Goal: Complete application form

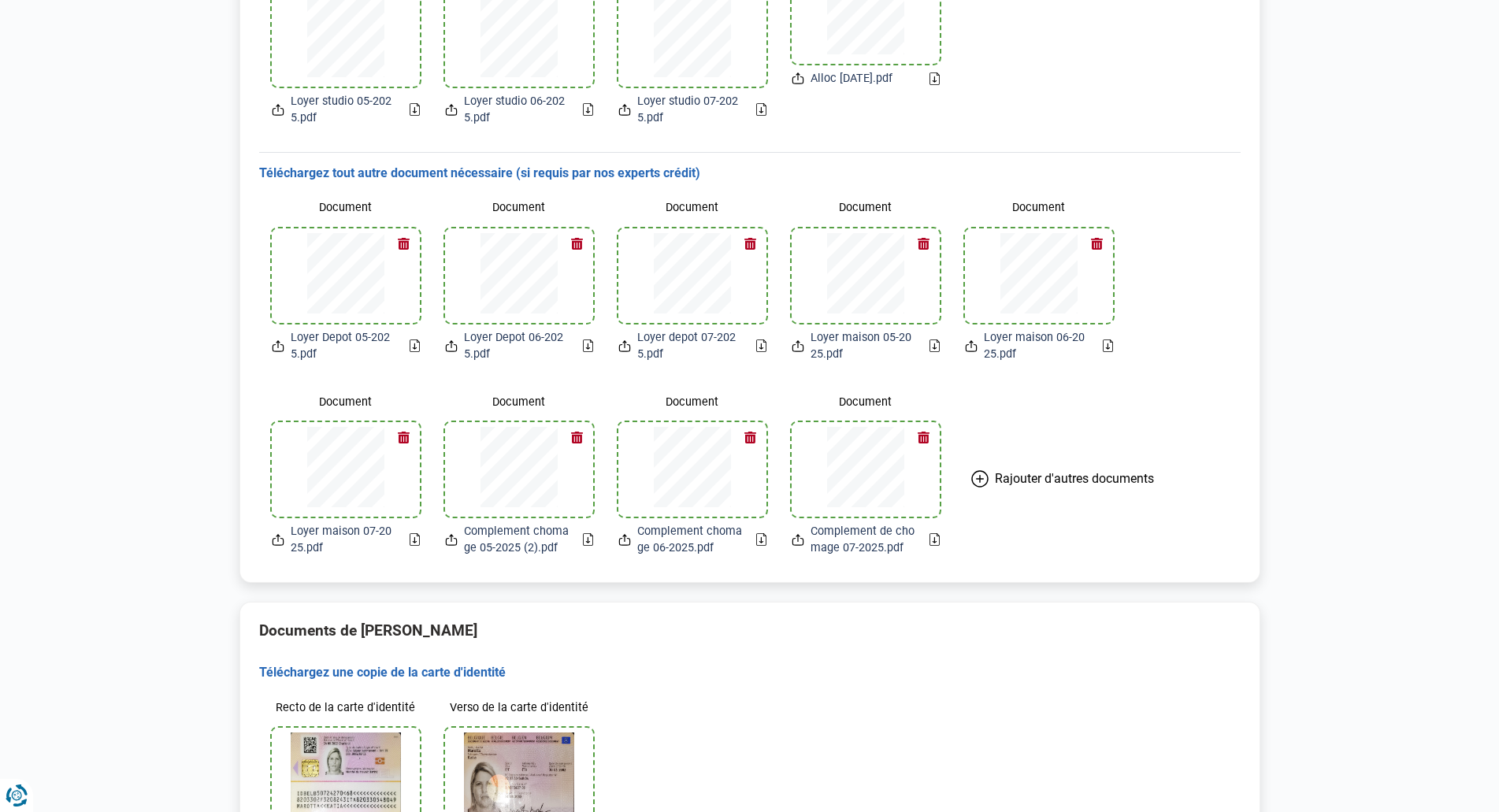
scroll to position [828, 0]
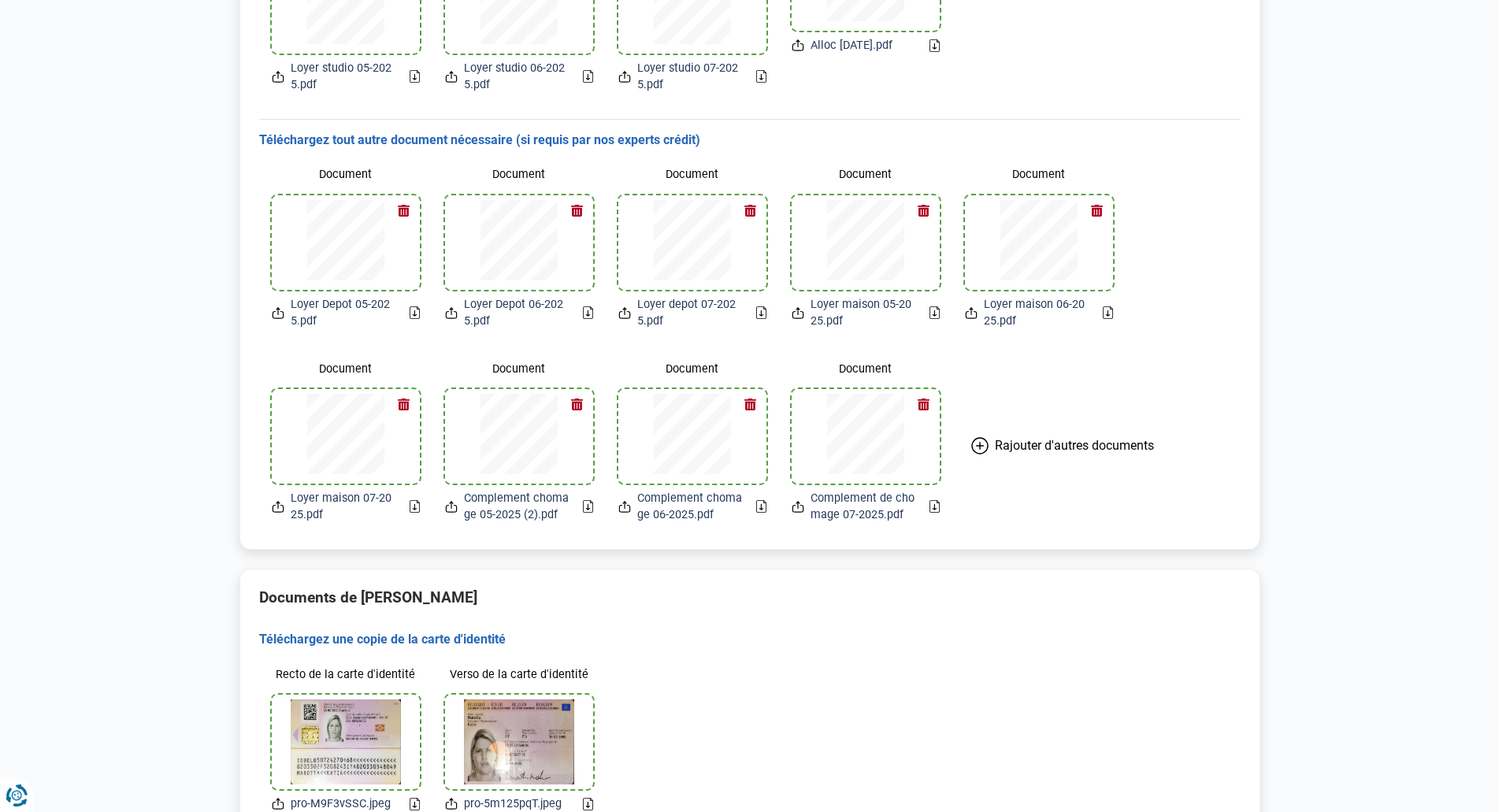
click at [1080, 446] on span "Rajouter d'autres documents" at bounding box center [1074, 445] width 159 height 15
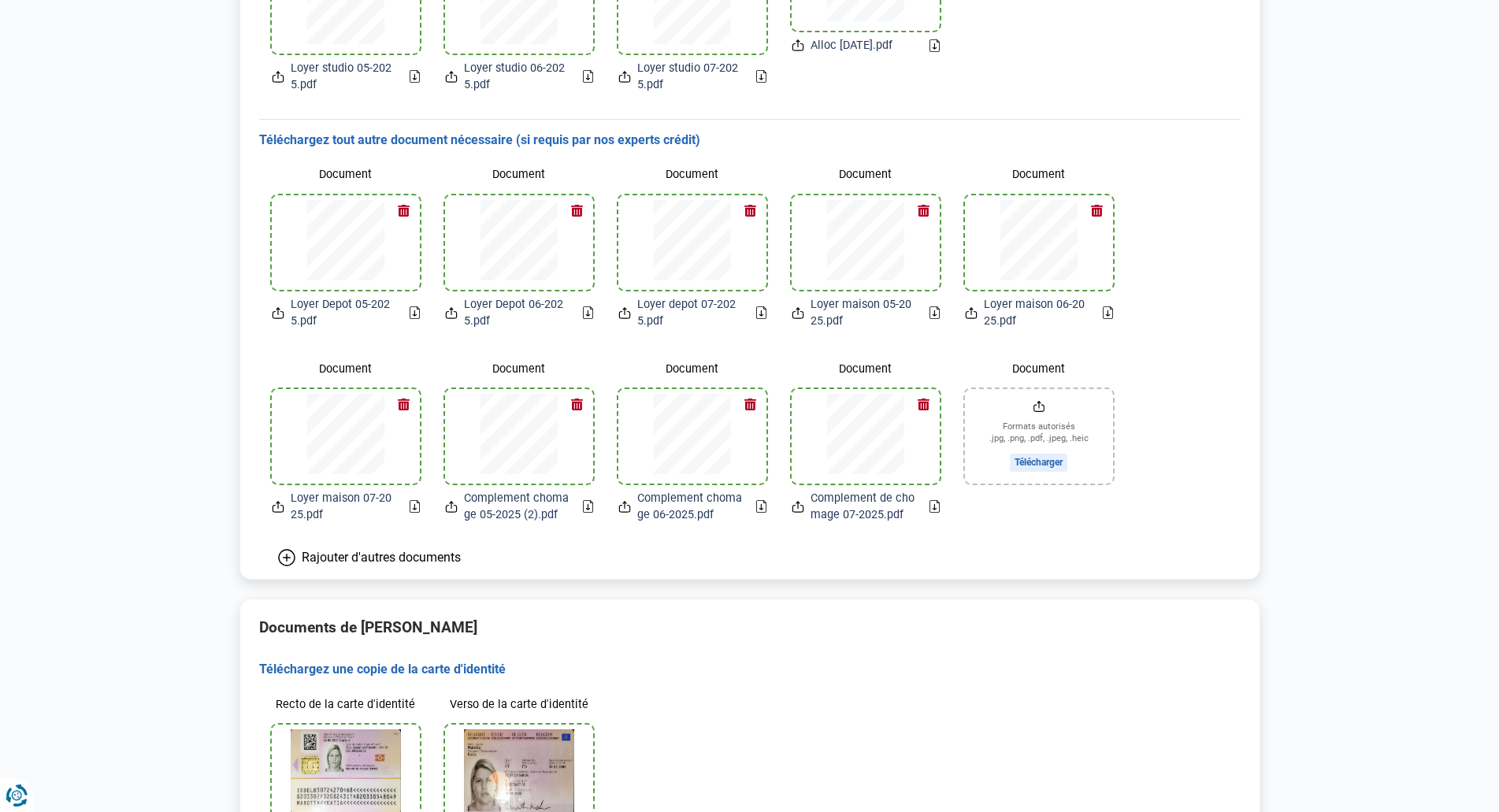
click at [430, 561] on span "Rajouter d'autres documents" at bounding box center [381, 557] width 159 height 15
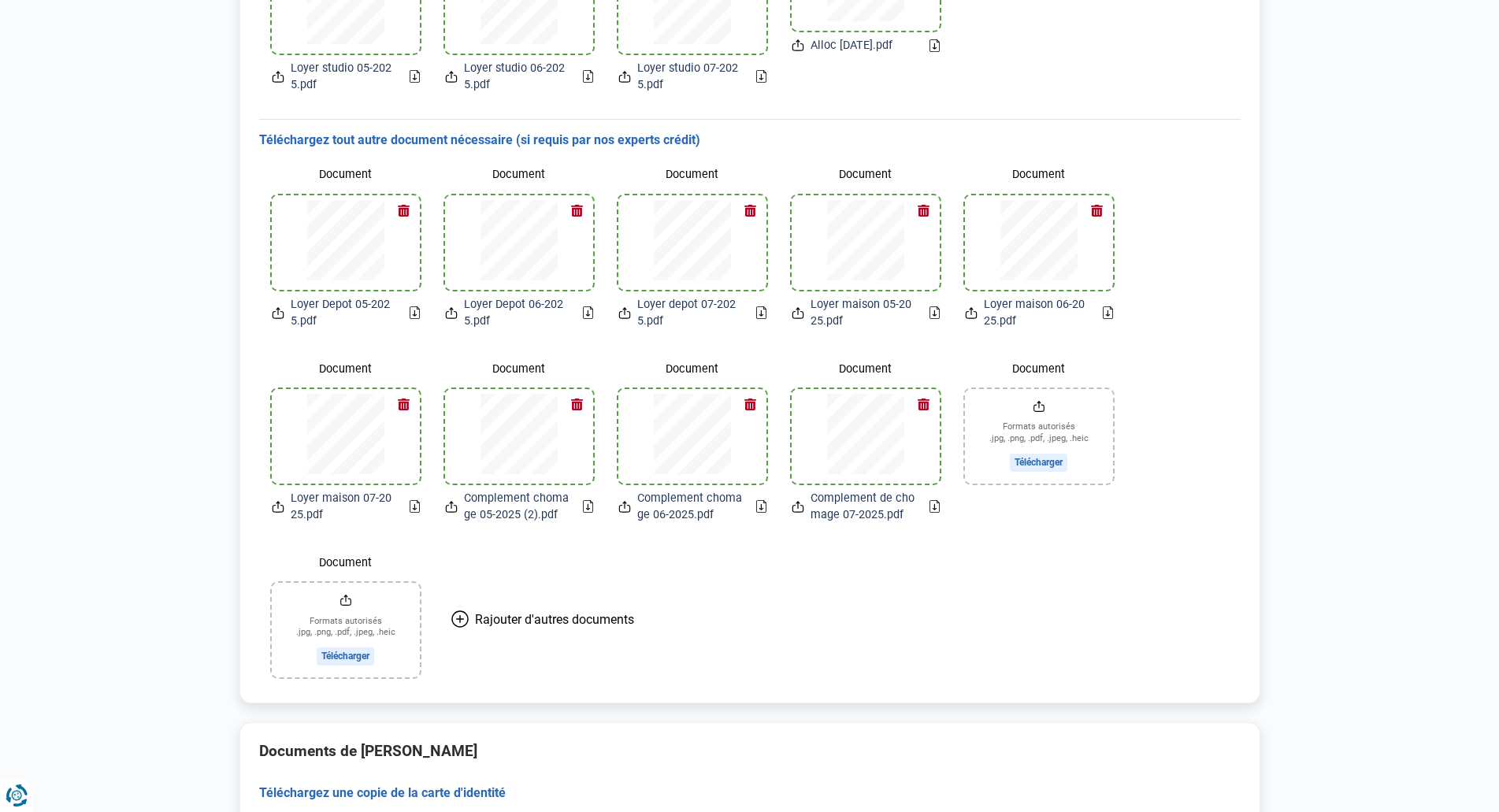
click at [485, 618] on span "Rajouter d'autres documents" at bounding box center [554, 619] width 159 height 15
click at [673, 622] on span "Rajouter d'autres documents" at bounding box center [728, 619] width 159 height 15
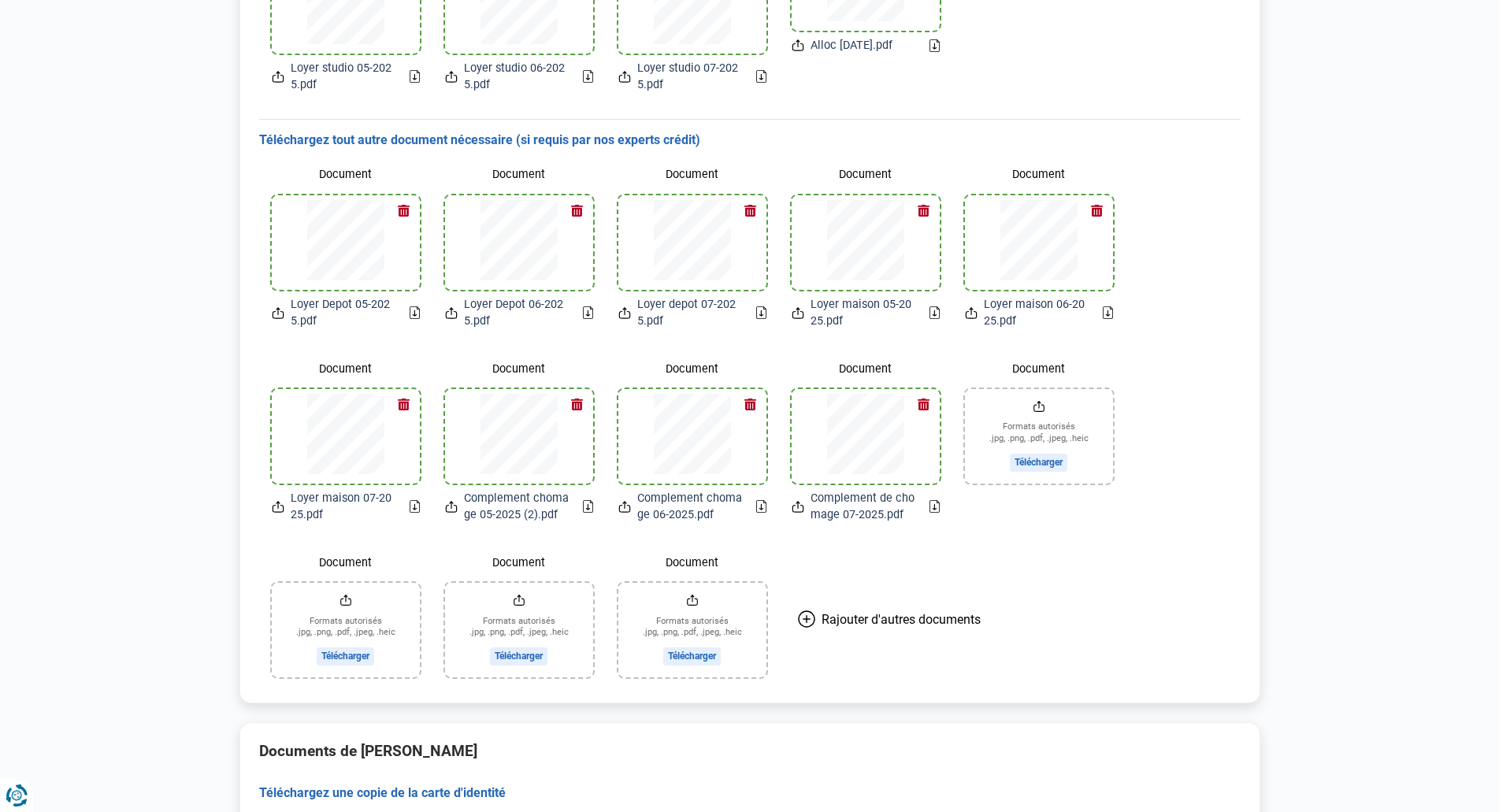
click at [1055, 466] on input "Document" at bounding box center [1038, 435] width 148 height 94
click at [337, 656] on input "Document" at bounding box center [346, 629] width 148 height 94
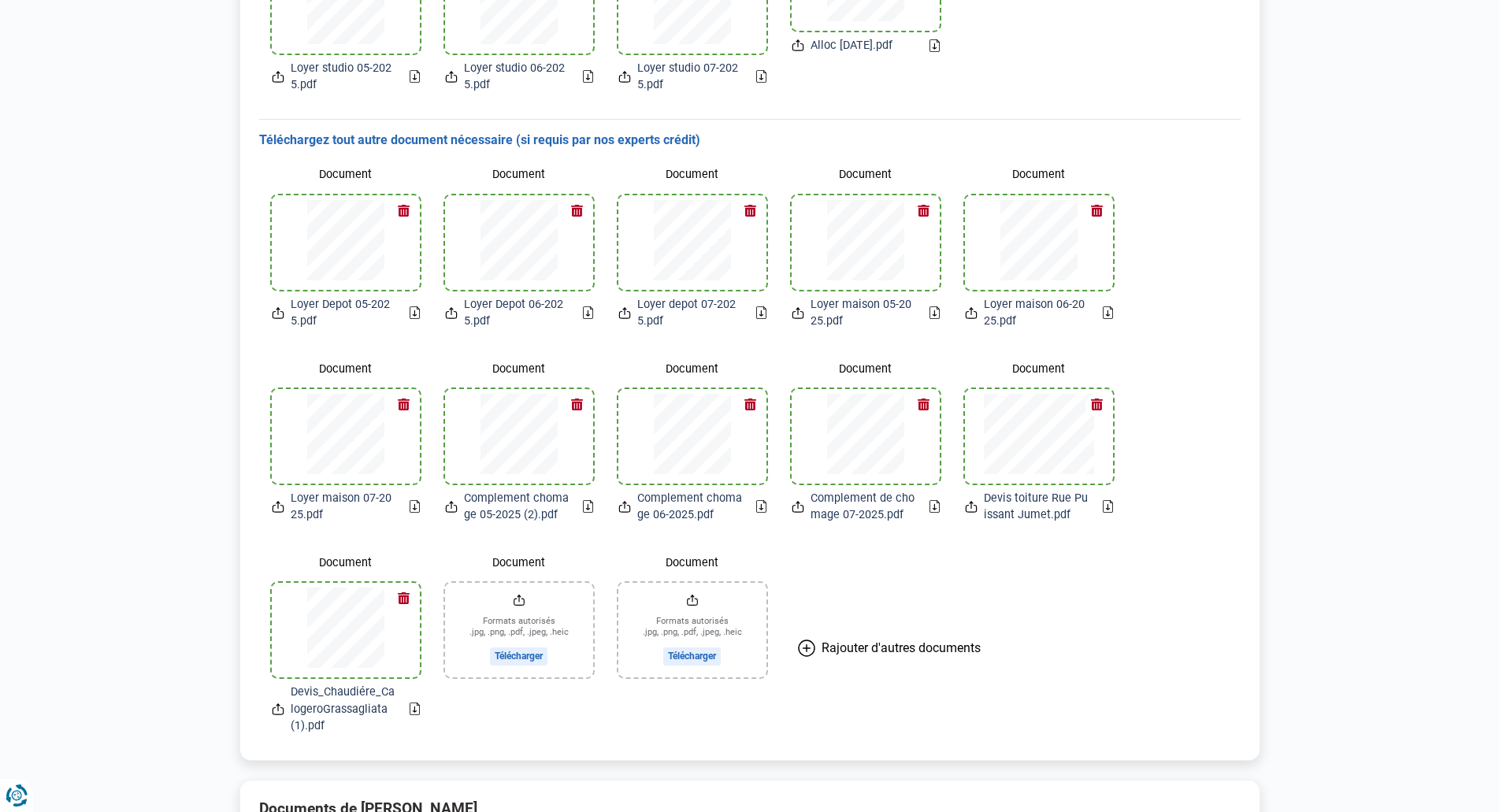
click at [536, 658] on input "Document" at bounding box center [519, 629] width 148 height 94
click at [700, 655] on input "Document" at bounding box center [692, 629] width 148 height 94
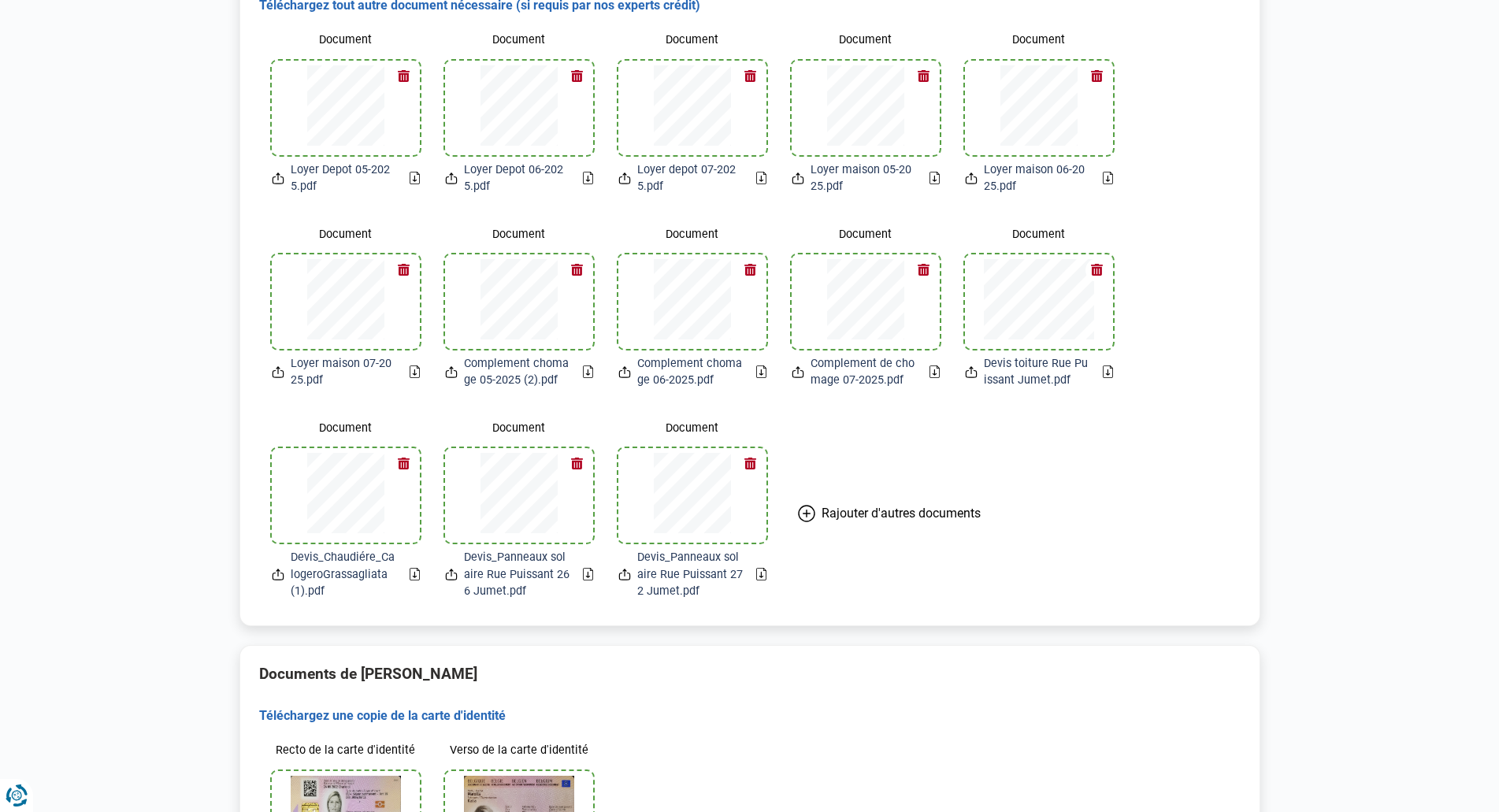
scroll to position [960, 0]
click at [1109, 573] on div "Document Loyer Depot 05-2025.pdf Document Loyer Depot 06-2025.pdf Document Loye…" at bounding box center [750, 315] width 982 height 598
click at [1028, 589] on div "Document Loyer Depot 05-2025.pdf Document Loyer Depot 06-2025.pdf Document Loye…" at bounding box center [750, 315] width 982 height 598
click at [1028, 587] on div "Document Loyer Depot 05-2025.pdf Document Loyer Depot 06-2025.pdf Document Loye…" at bounding box center [750, 315] width 982 height 598
click at [866, 584] on button "Rajouter d'autres documents" at bounding box center [889, 515] width 220 height 199
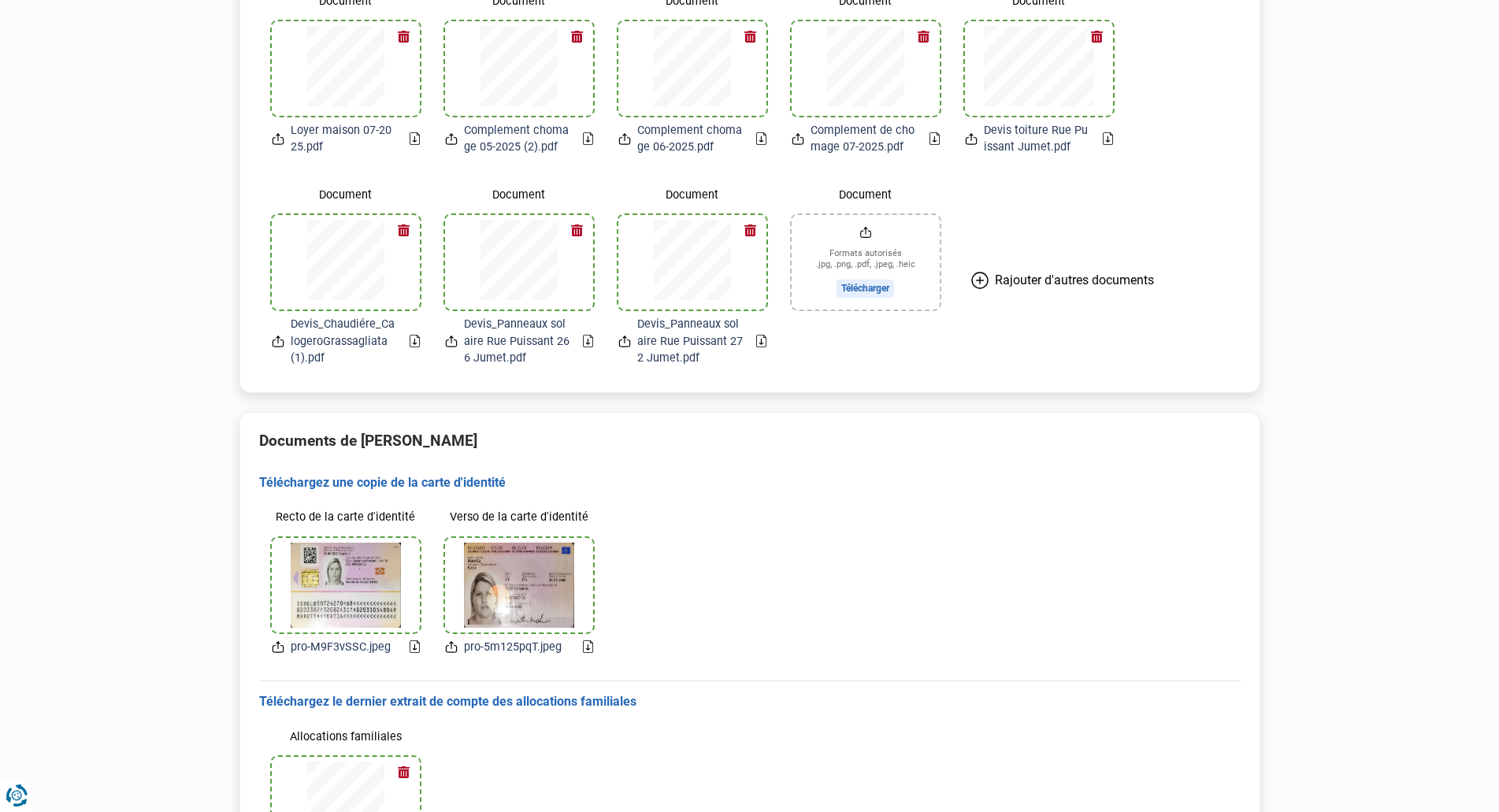
scroll to position [1354, 0]
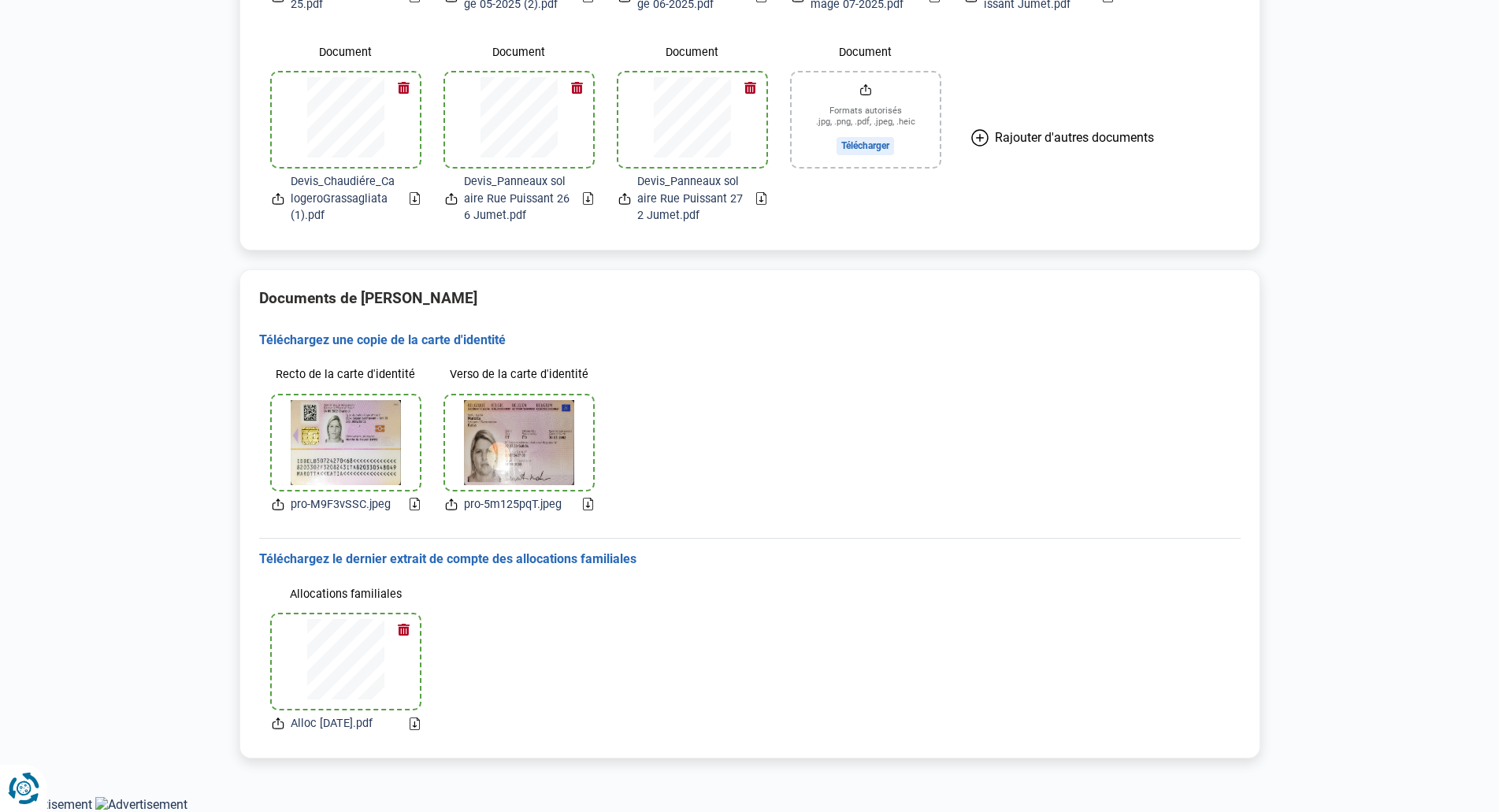
click at [17, 798] on icon "Renew consent" at bounding box center [23, 788] width 31 height 31
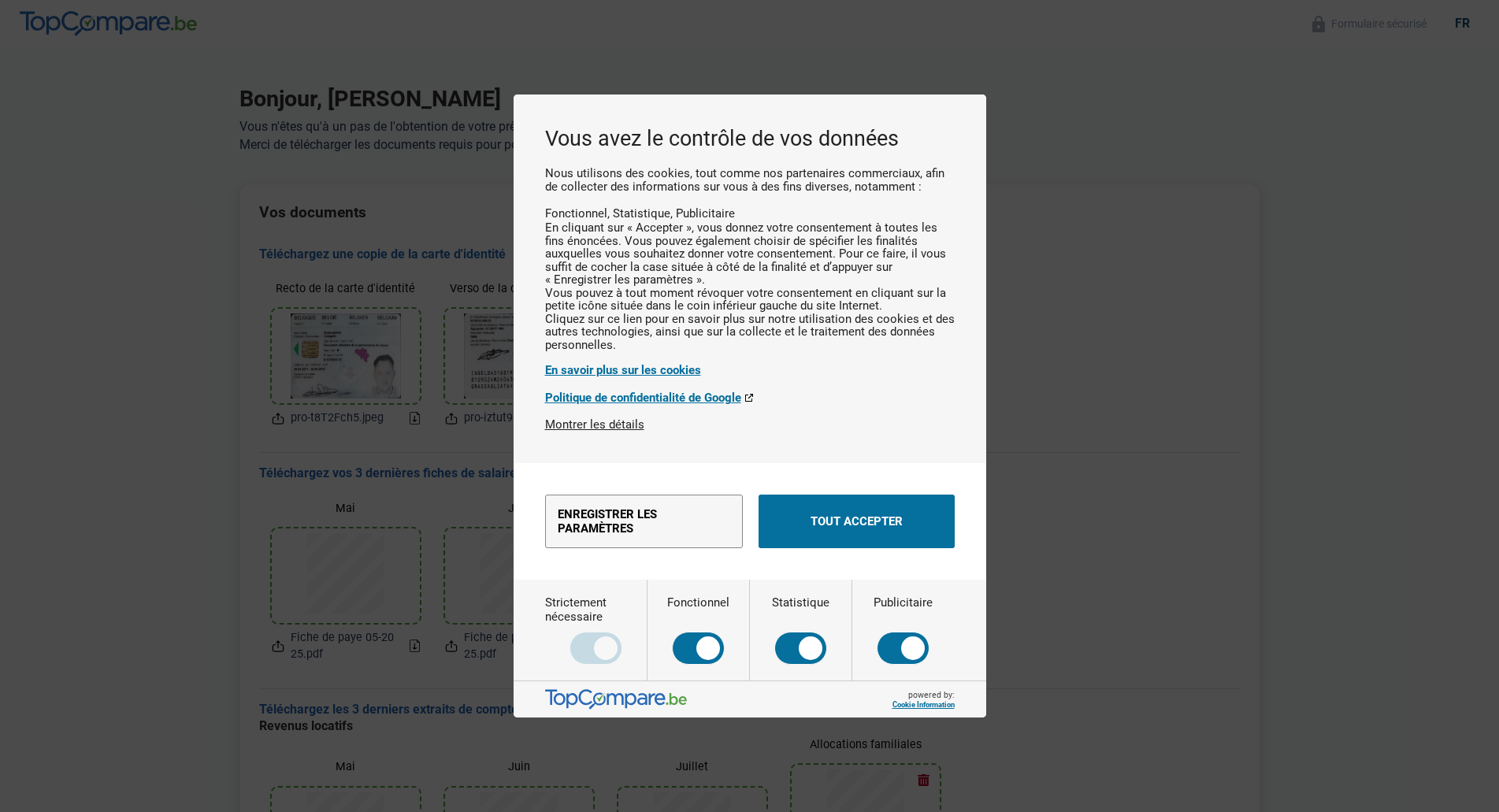
scroll to position [0, 0]
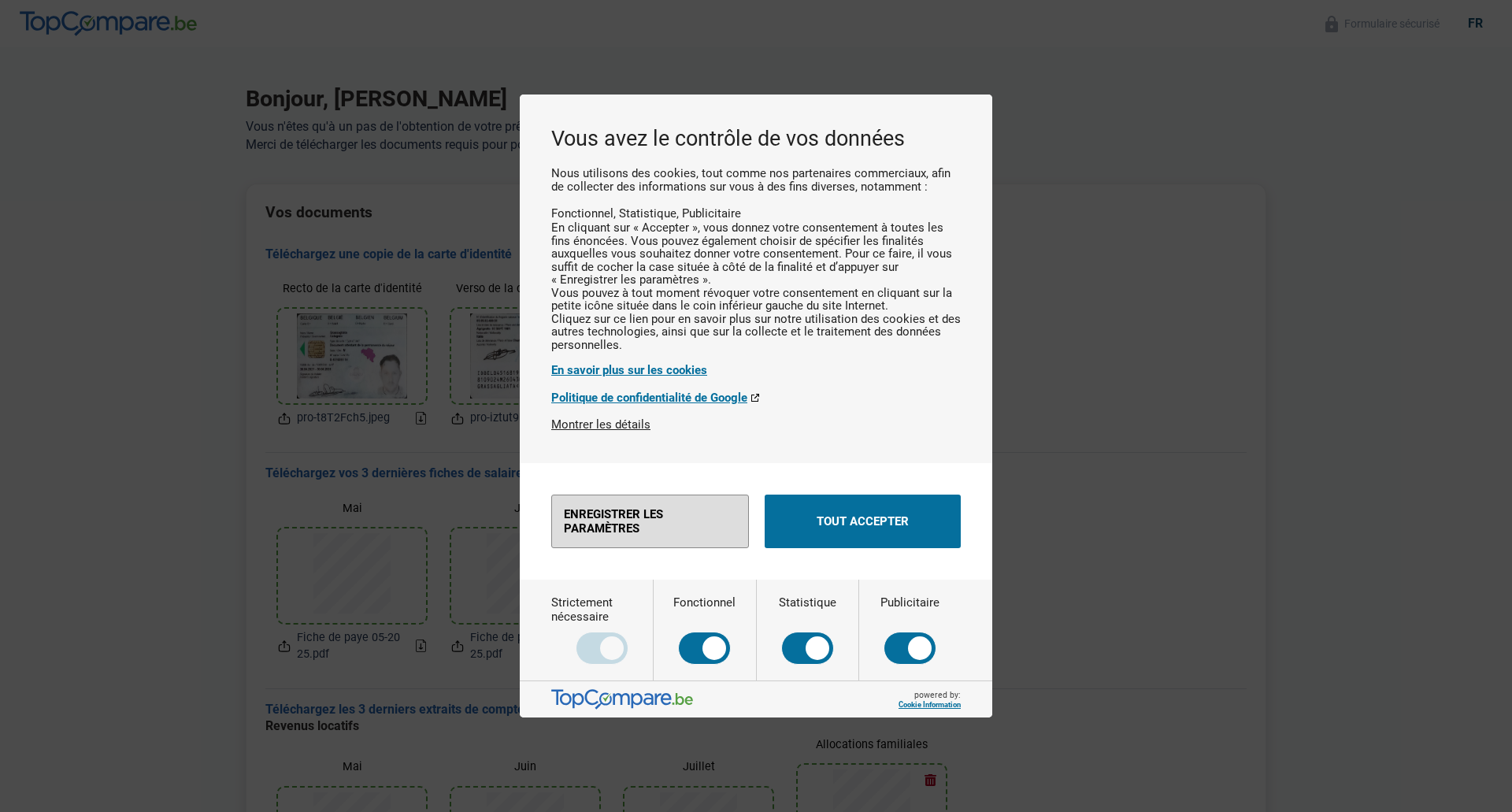
click at [632, 548] on button "Enregistrer les paramètres" at bounding box center [650, 522] width 198 height 54
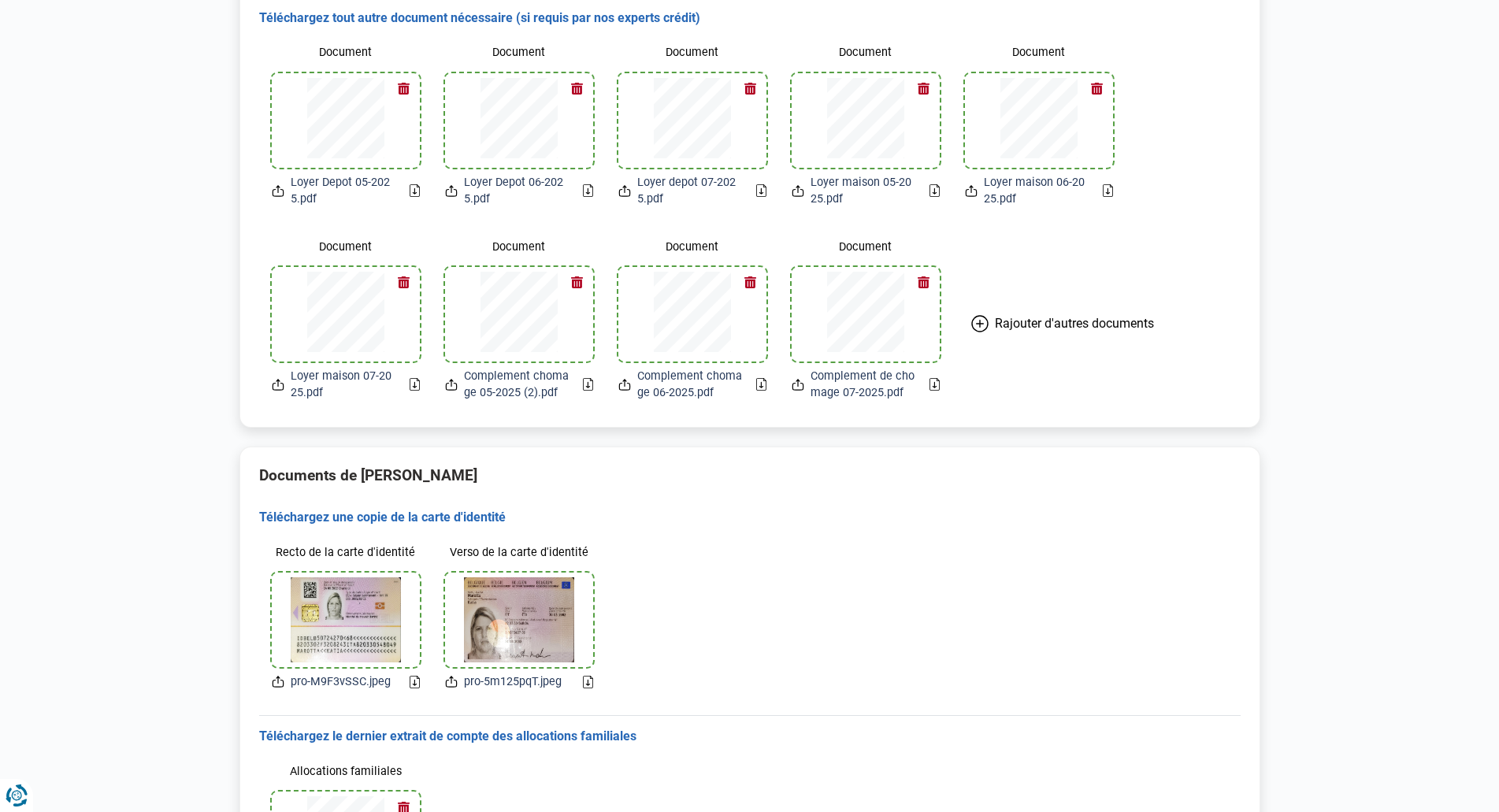
scroll to position [986, 0]
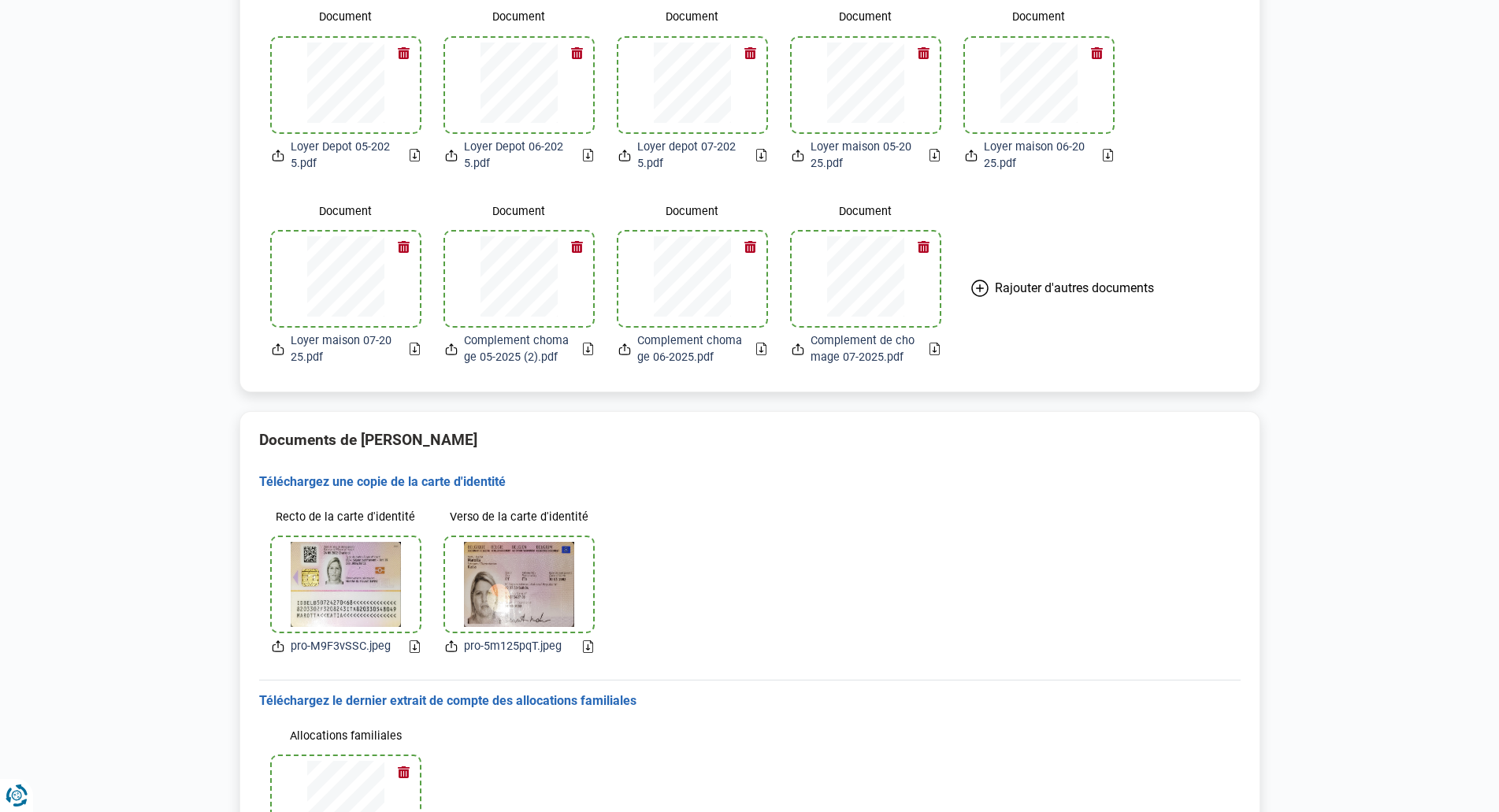
click at [1101, 291] on span "Rajouter d'autres documents" at bounding box center [1074, 288] width 159 height 15
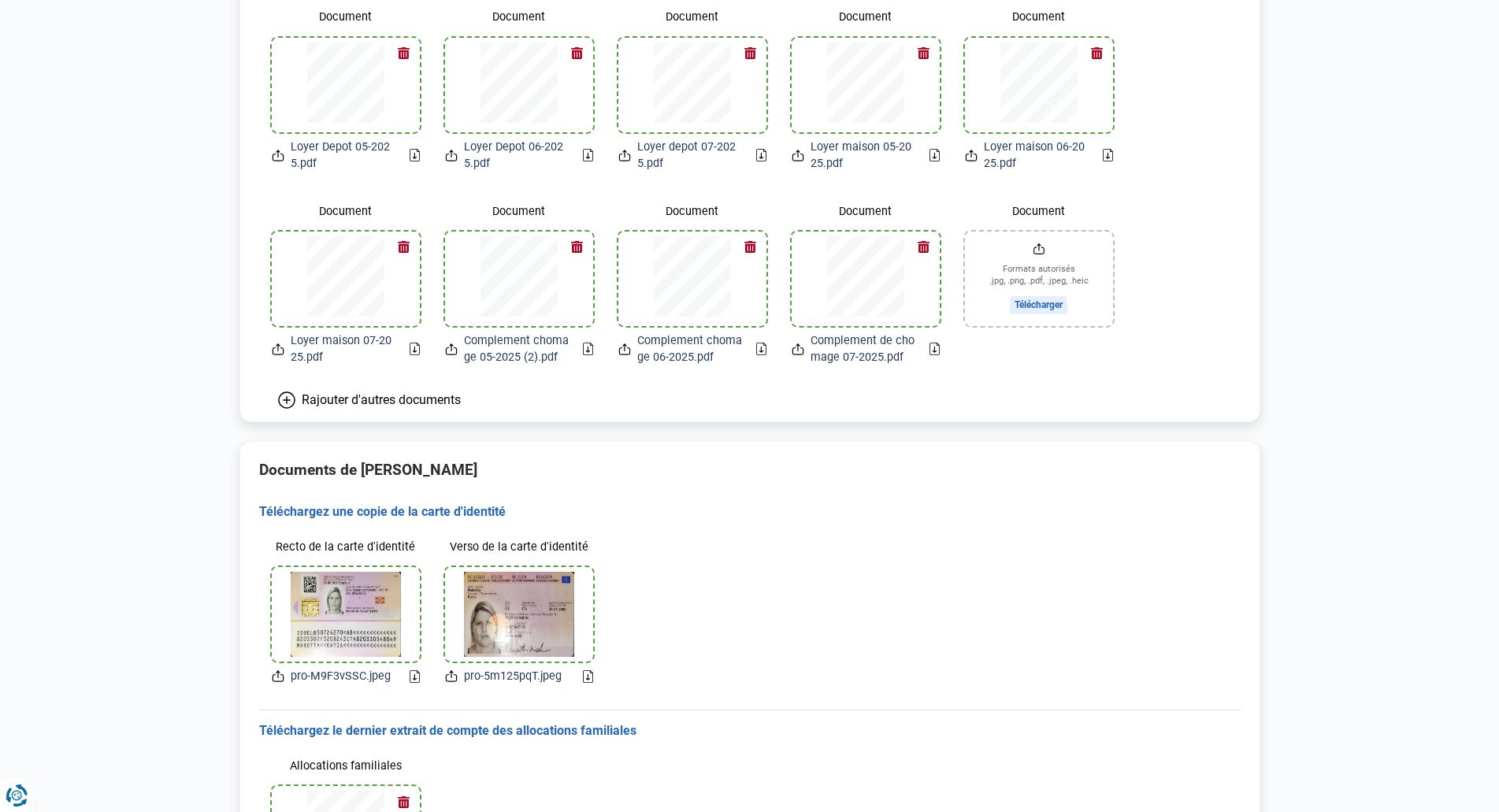
click at [408, 399] on span "Rajouter d'autres documents" at bounding box center [381, 399] width 159 height 15
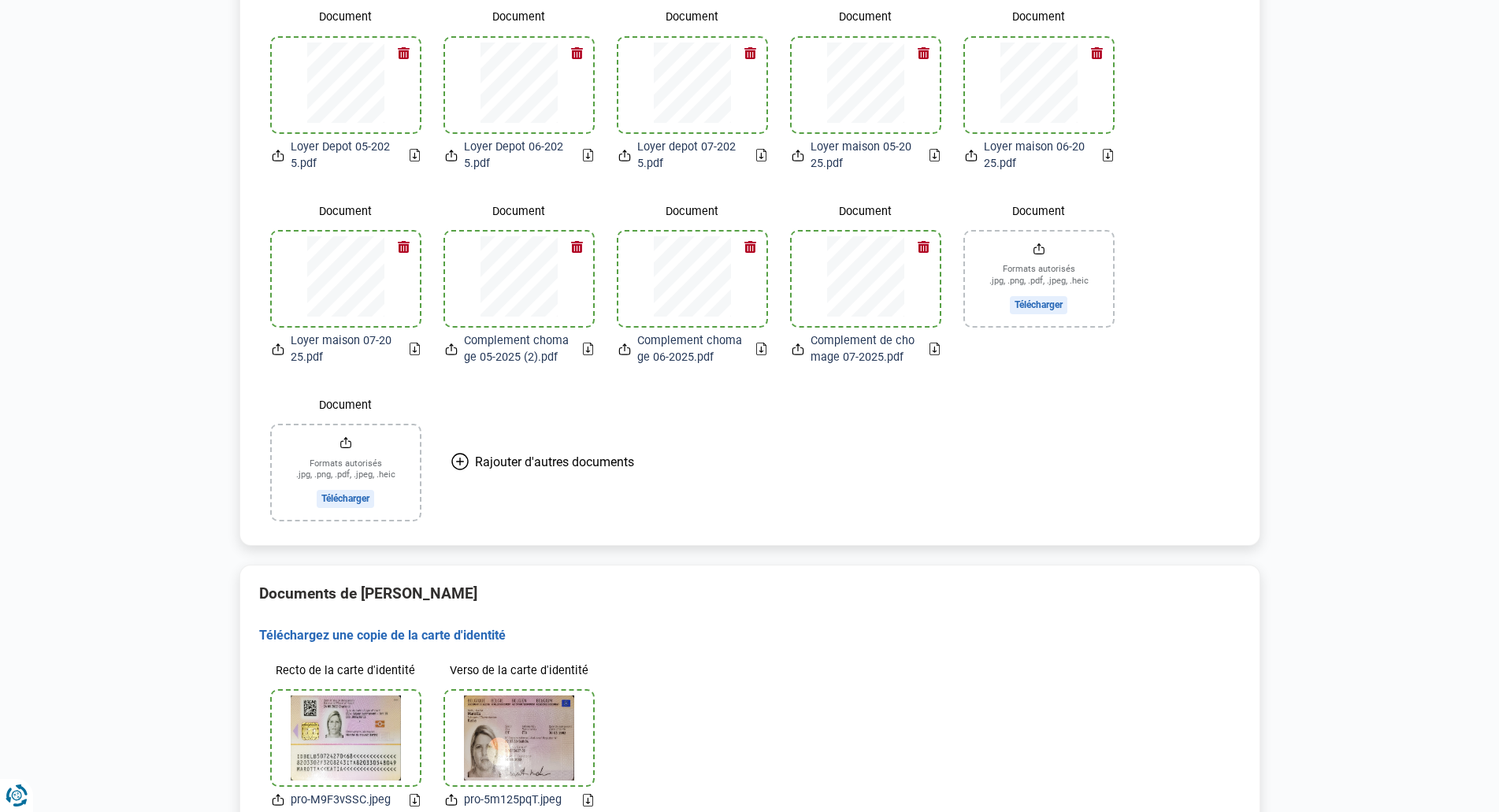
click at [484, 463] on span "Rajouter d'autres documents" at bounding box center [554, 461] width 159 height 15
click at [710, 468] on span "Rajouter d'autres documents" at bounding box center [728, 461] width 159 height 15
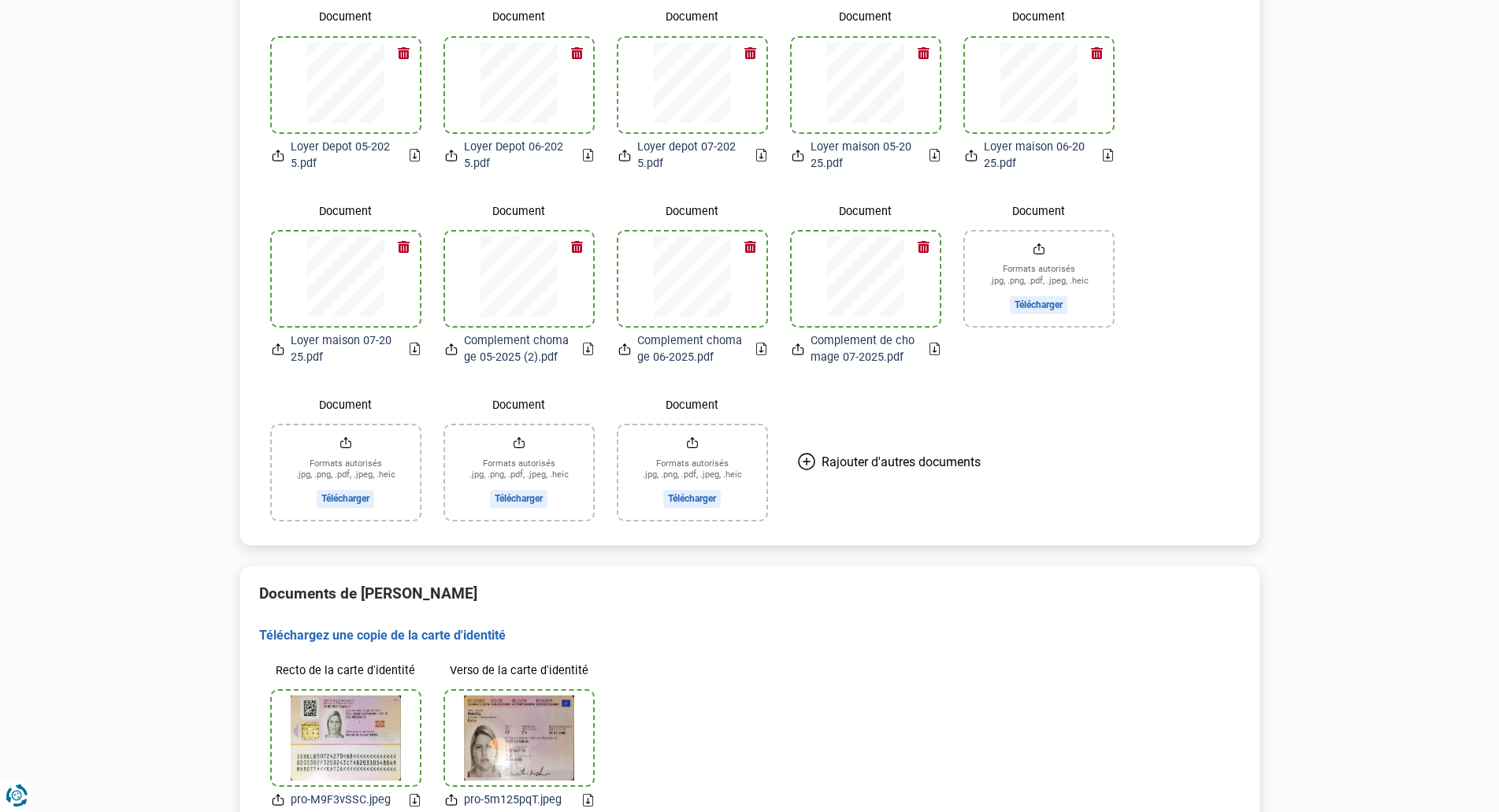
click at [1043, 301] on input "Document" at bounding box center [1038, 278] width 148 height 94
click at [1098, 392] on div "Document Loyer Depot 05-2025.pdf Document Loyer Depot 06-2025.pdf Document Loye…" at bounding box center [750, 261] width 982 height 540
click at [971, 348] on icon at bounding box center [972, 348] width 4 height 7
click at [356, 496] on input "Document" at bounding box center [346, 472] width 148 height 94
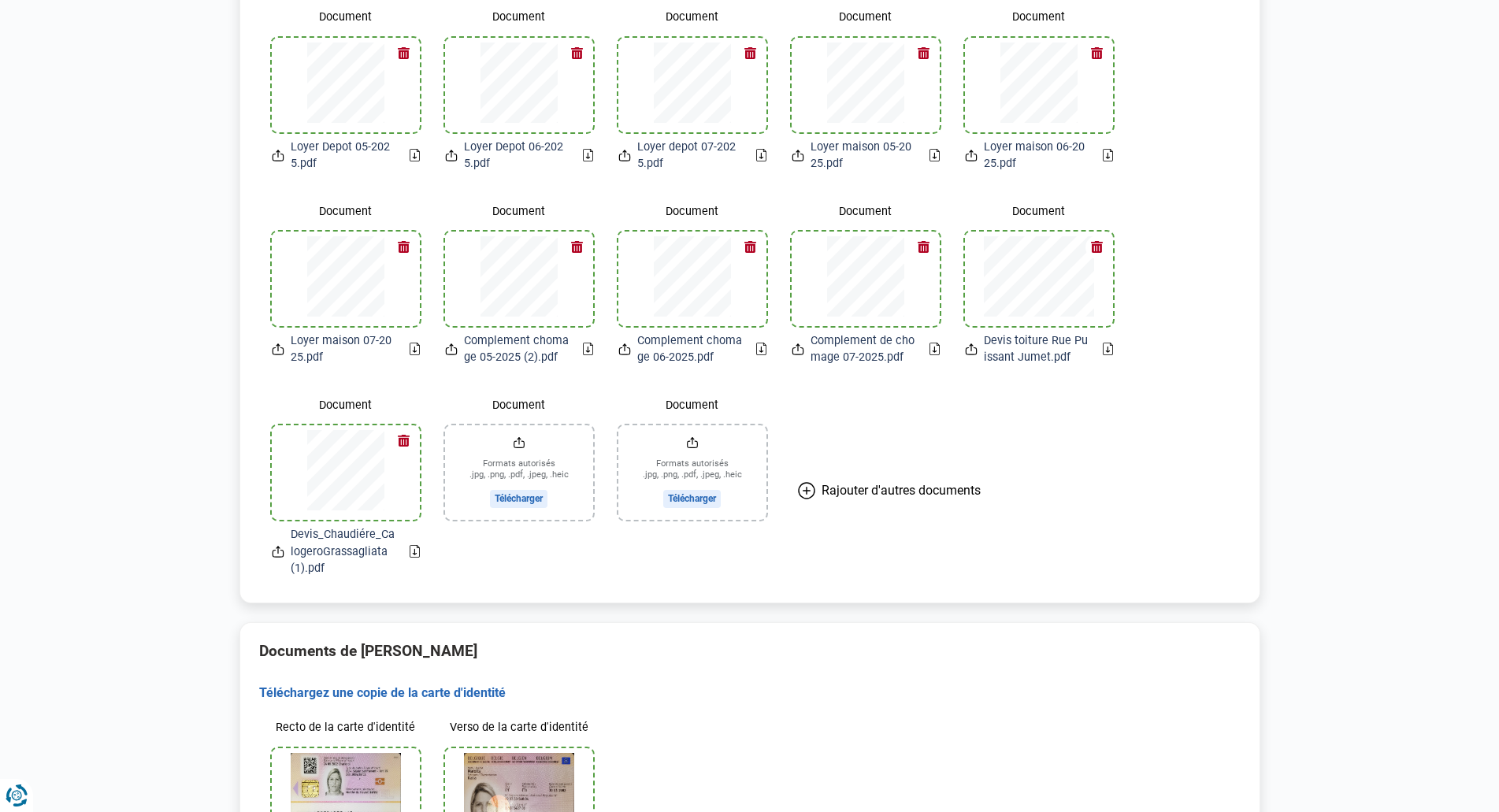
click at [280, 551] on icon at bounding box center [278, 551] width 13 height 16
click at [509, 493] on input "Document" at bounding box center [519, 472] width 148 height 94
click at [450, 551] on icon at bounding box center [452, 551] width 13 height 16
click at [452, 553] on icon at bounding box center [452, 551] width 13 height 16
click at [450, 551] on icon at bounding box center [452, 551] width 13 height 16
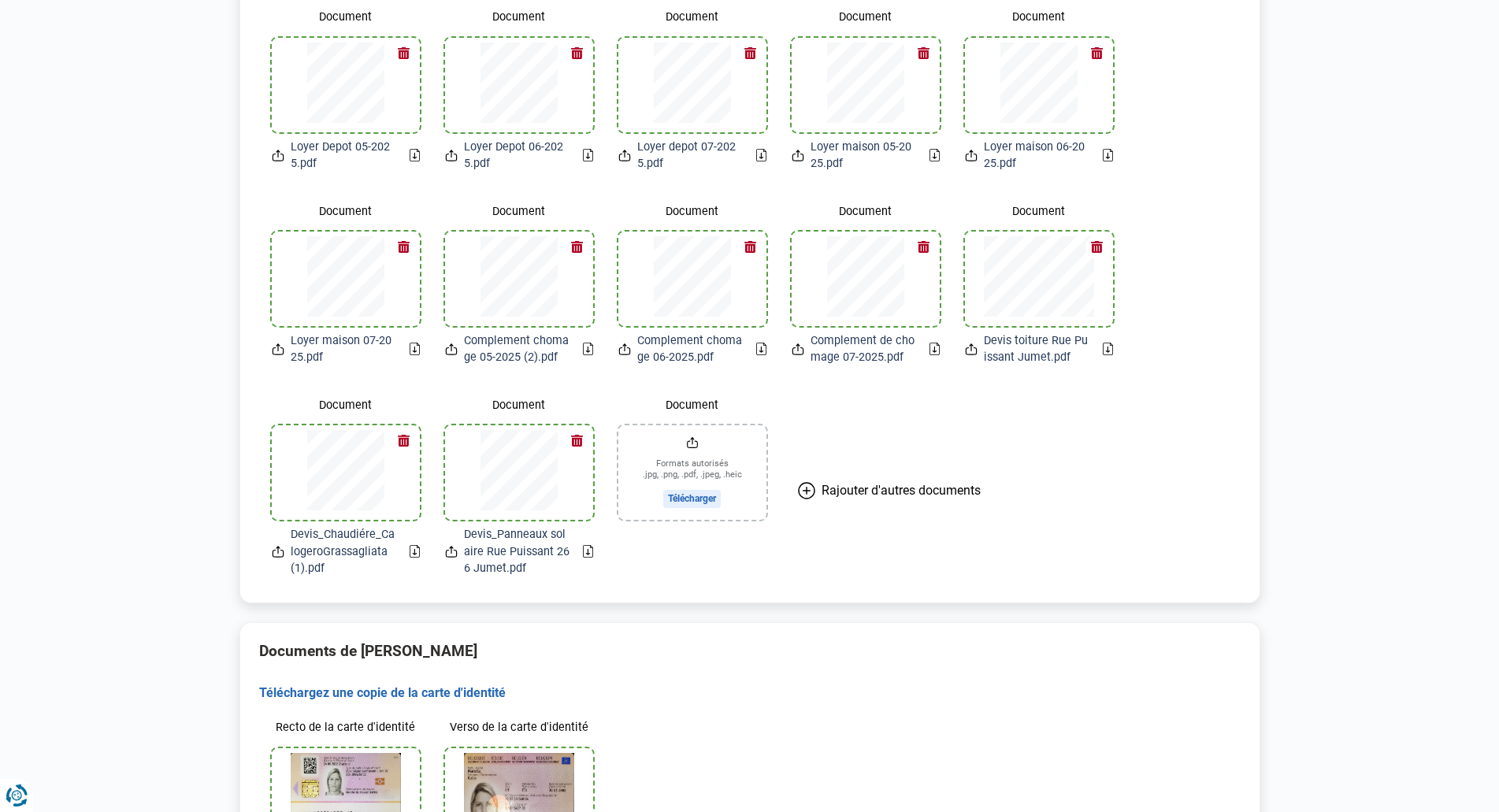
click at [704, 495] on input "Document" at bounding box center [692, 472] width 148 height 94
click at [625, 551] on icon at bounding box center [624, 551] width 13 height 16
click at [763, 549] on icon at bounding box center [760, 551] width 10 height 13
click at [821, 549] on button "Rajouter d'autres documents" at bounding box center [889, 490] width 220 height 199
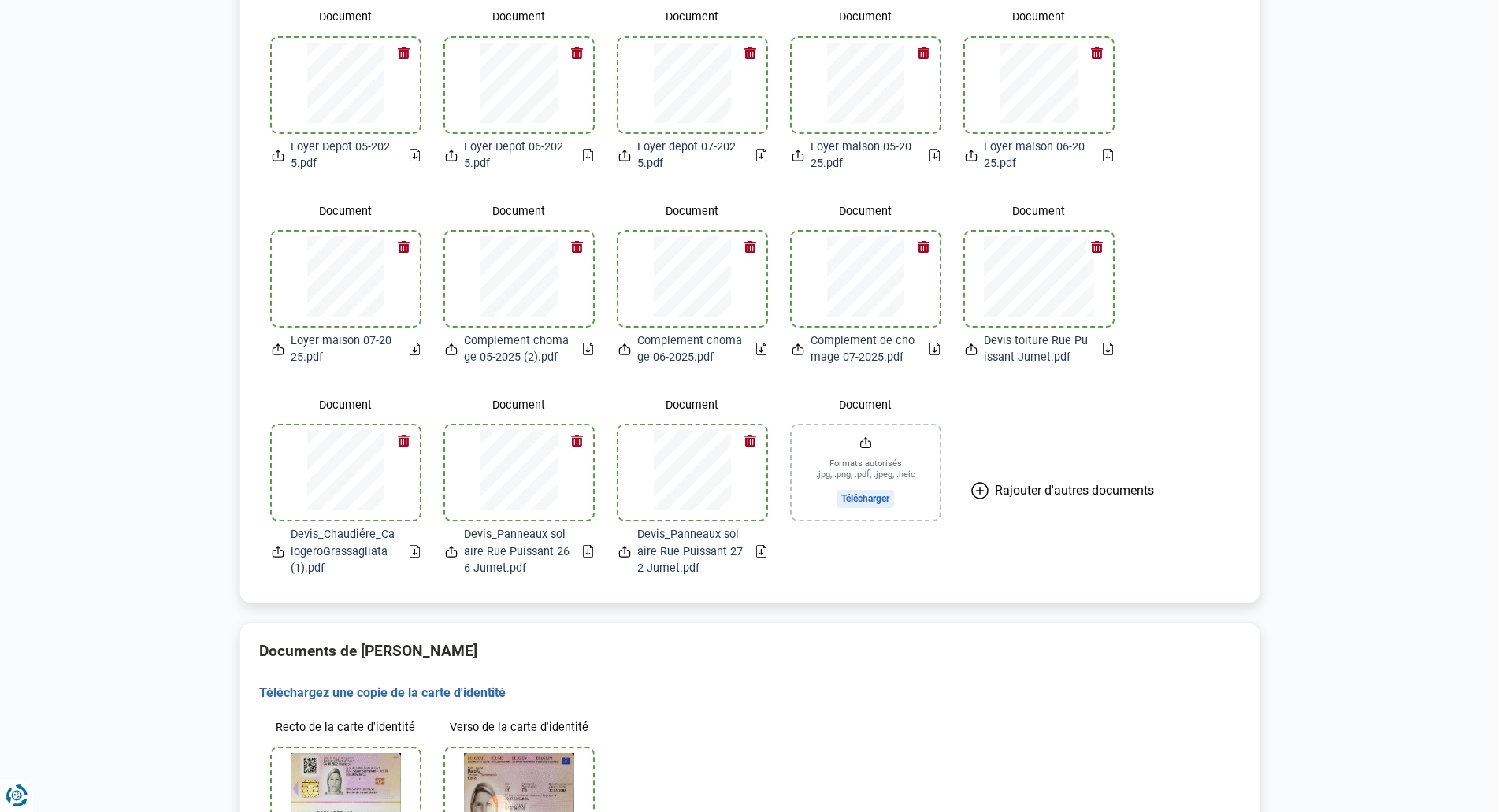
click at [628, 552] on icon at bounding box center [624, 551] width 13 height 16
click at [627, 552] on icon at bounding box center [624, 551] width 13 height 16
click at [623, 551] on icon at bounding box center [624, 551] width 13 height 16
click at [453, 551] on icon at bounding box center [452, 551] width 13 height 16
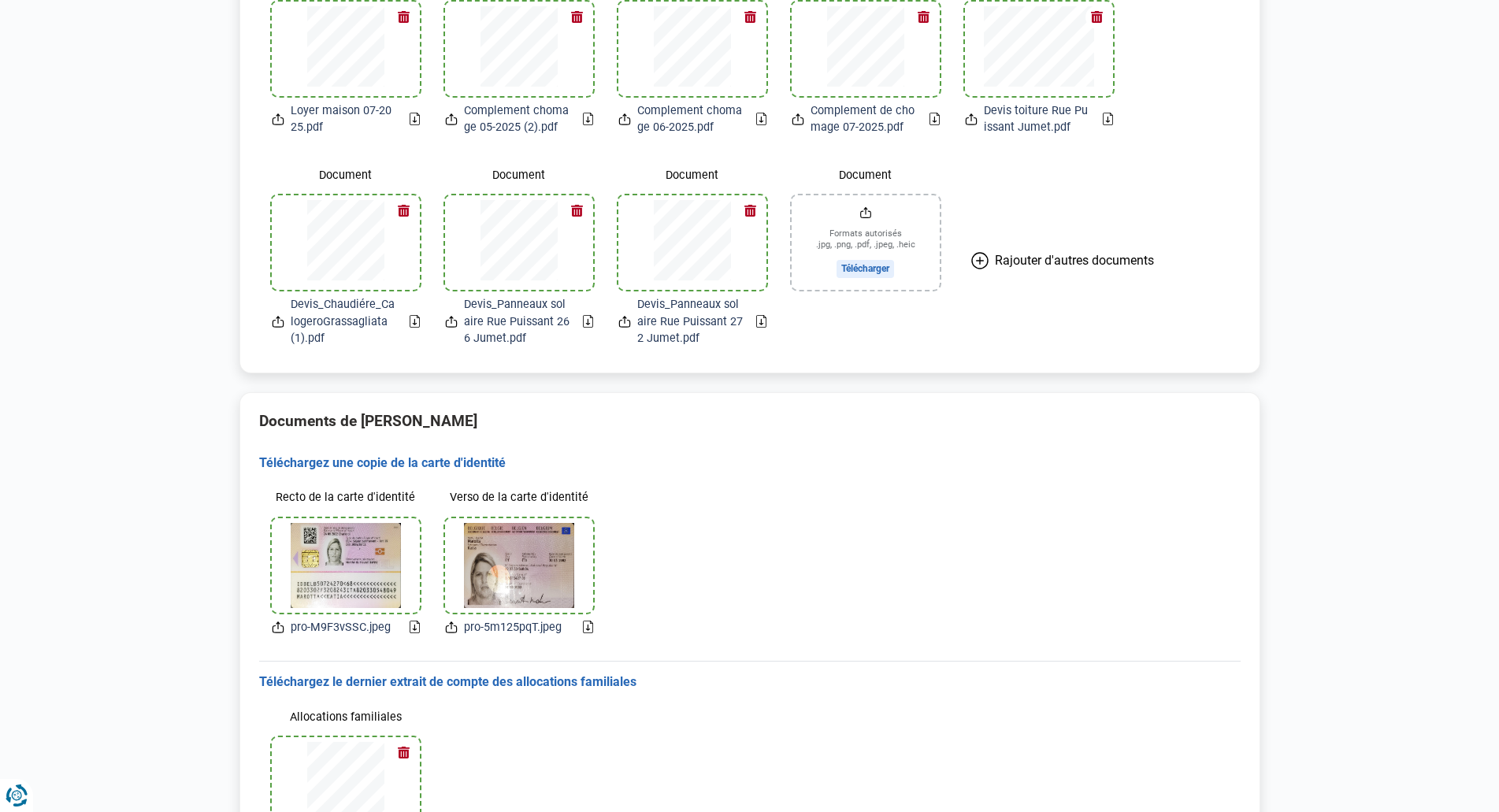
scroll to position [1354, 0]
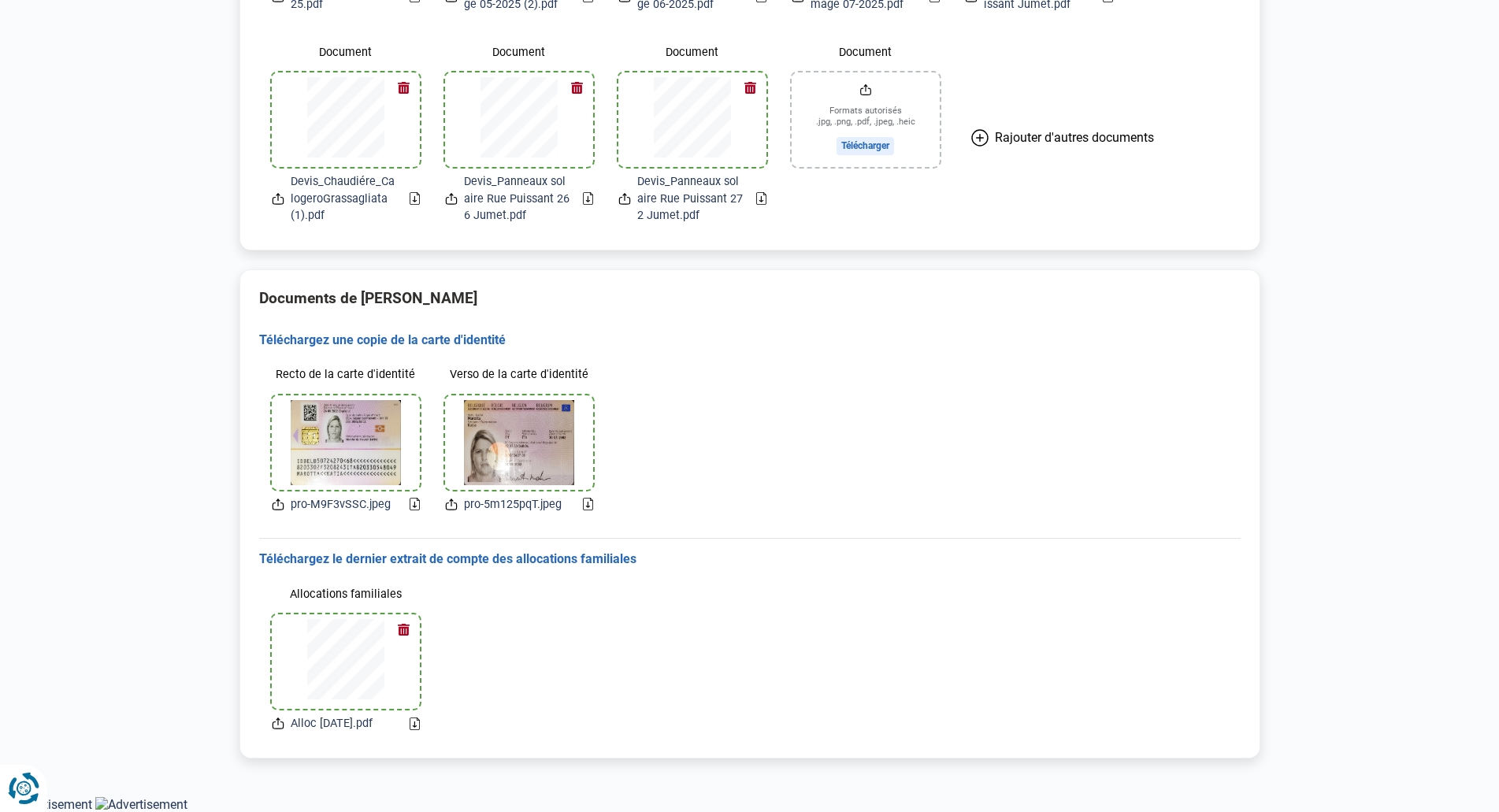
click at [19, 793] on icon "Renew consent" at bounding box center [23, 788] width 31 height 31
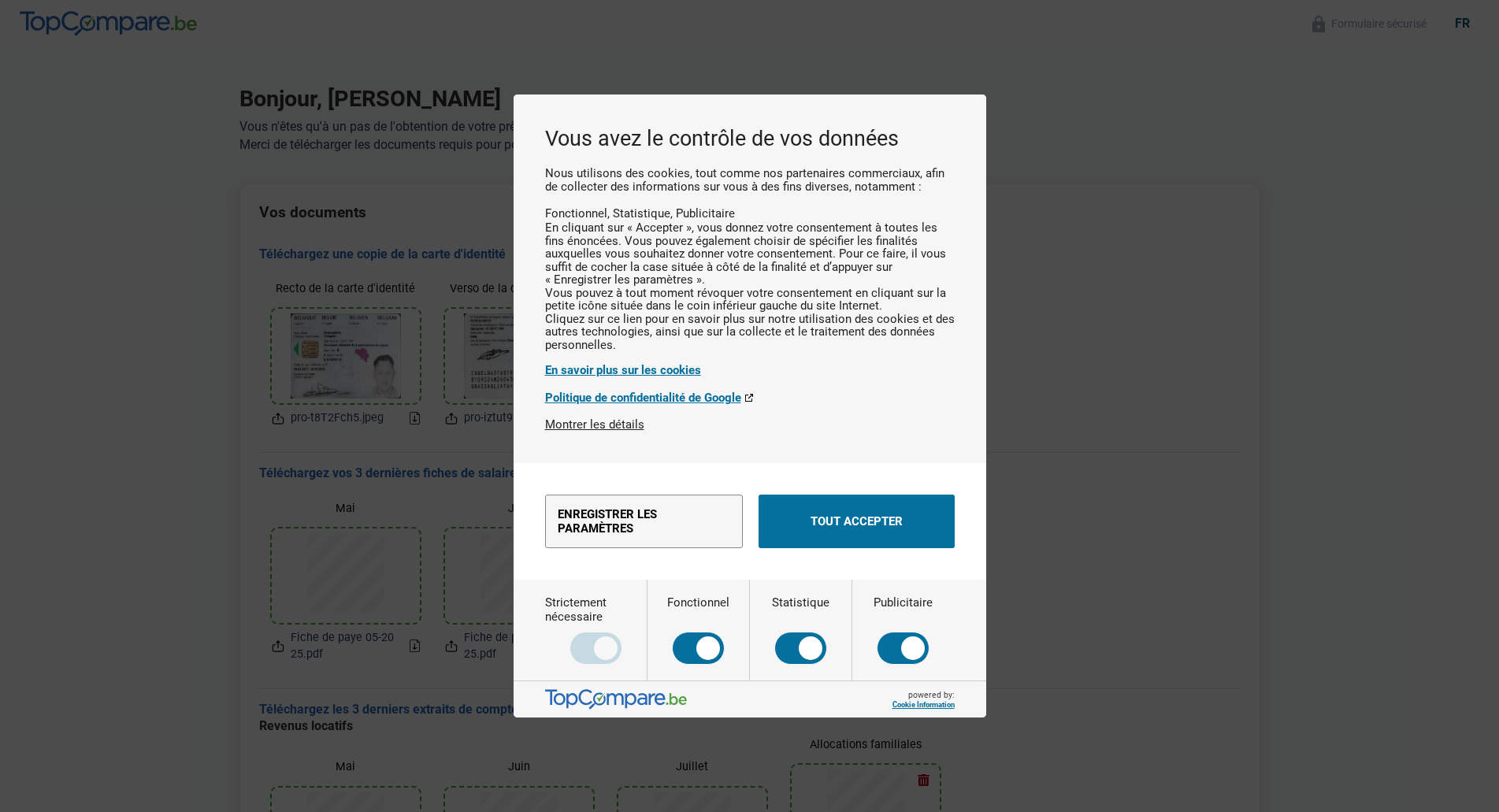
scroll to position [0, 0]
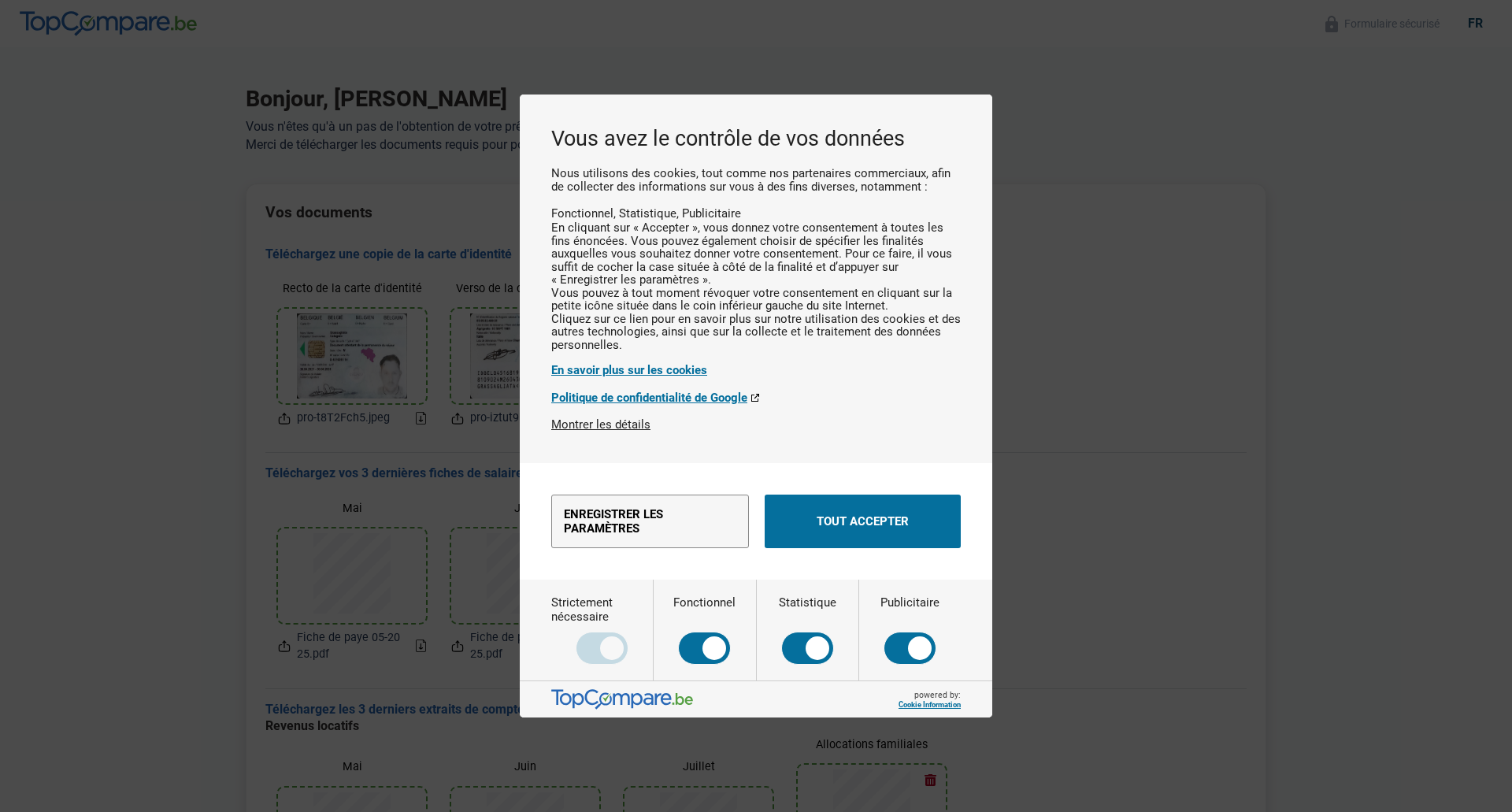
click at [854, 546] on button "Tout accepter" at bounding box center [863, 522] width 196 height 54
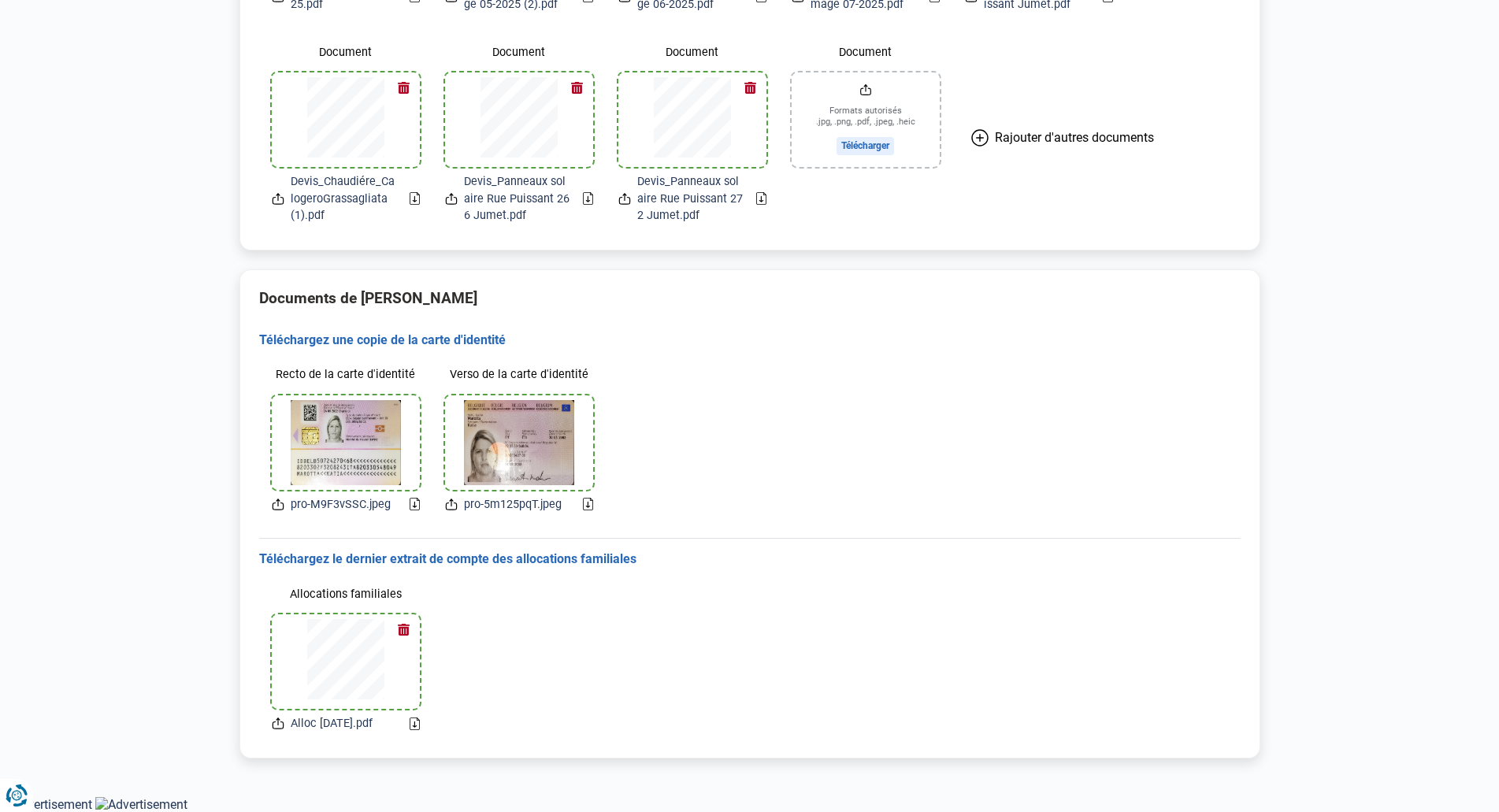
scroll to position [1354, 0]
click at [28, 784] on icon "Renew consent" at bounding box center [16, 795] width 22 height 22
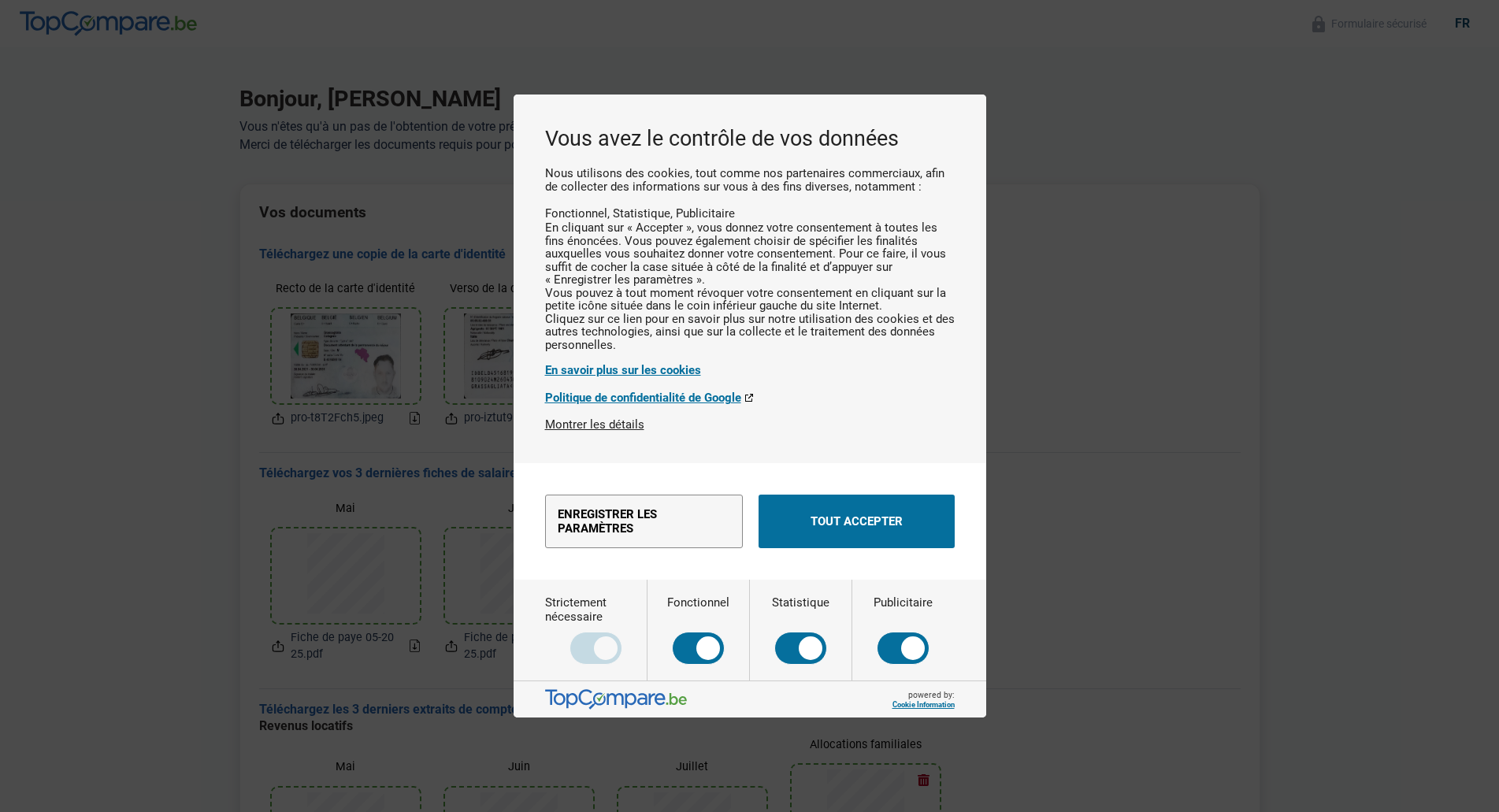
scroll to position [0, 0]
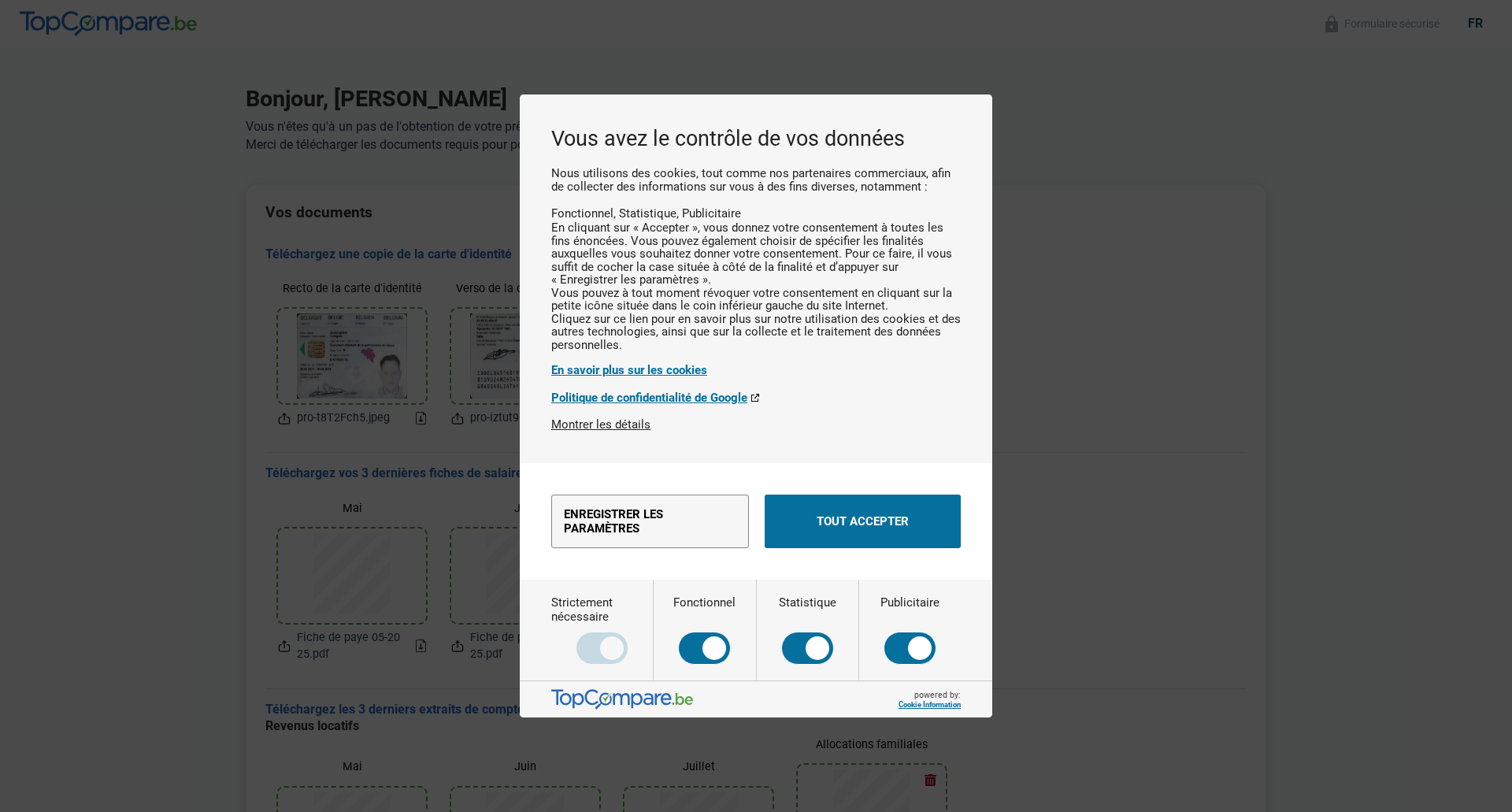
click at [1161, 475] on div "Vous avez le contrôle de vos données Nous utilisons des cookies, tout comme nos…" at bounding box center [756, 406] width 1512 height 812
click at [881, 520] on button "Tout accepter" at bounding box center [863, 522] width 196 height 54
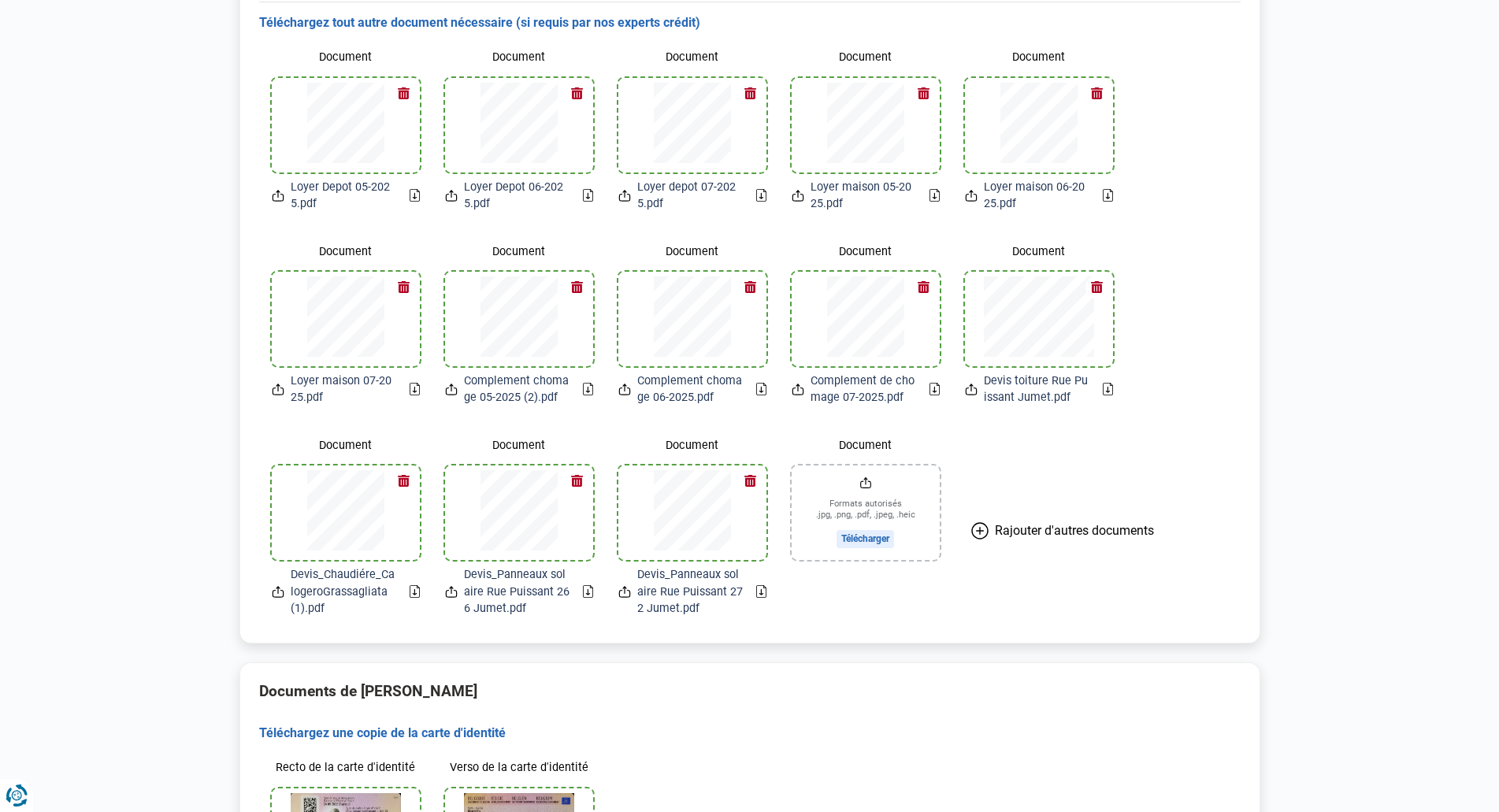
scroll to position [945, 0]
click at [821, 604] on div "Document Formats autorisés .jpg, .png, .pdf, .jpeg, .heic Télécharger" at bounding box center [866, 525] width 174 height 211
